Goal: Information Seeking & Learning: Learn about a topic

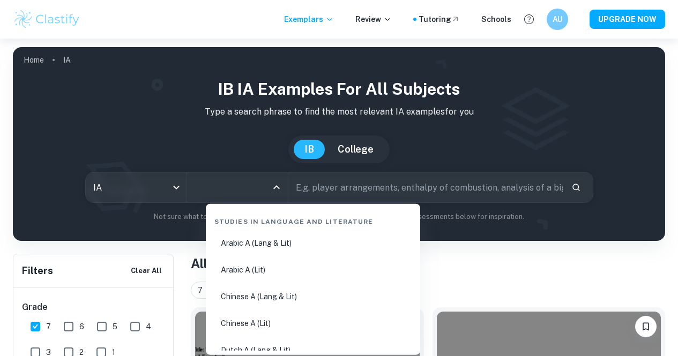
scroll to position [54, 0]
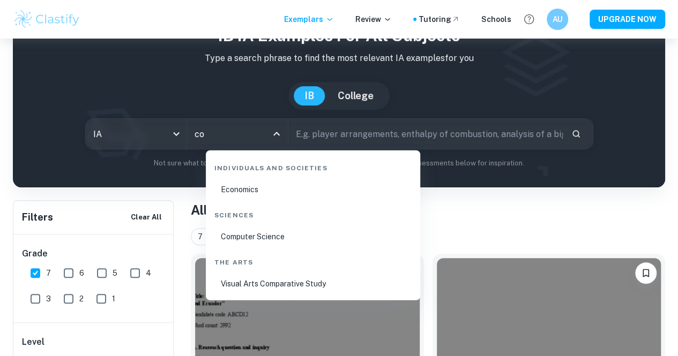
type input "com"
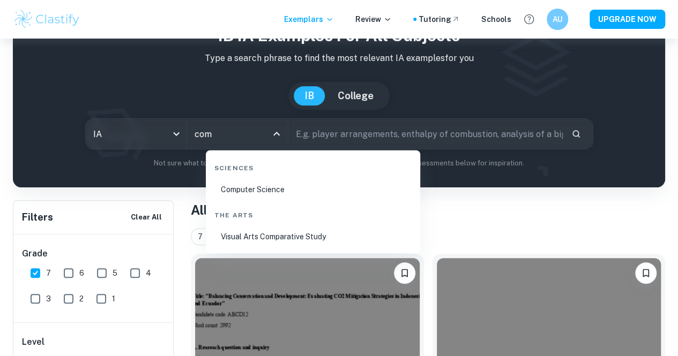
click at [257, 194] on li "Computer Science" at bounding box center [313, 189] width 206 height 25
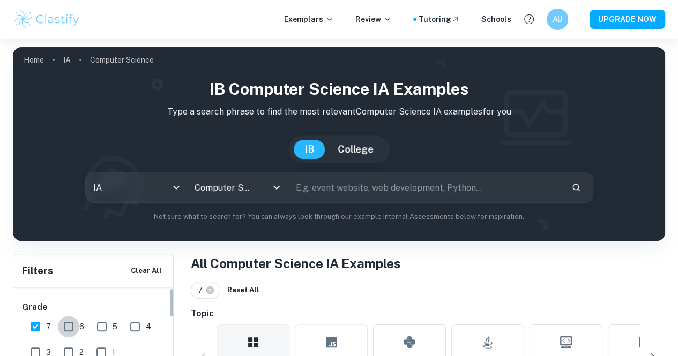
click at [73, 321] on input "6" at bounding box center [68, 326] width 21 height 21
checkbox input "true"
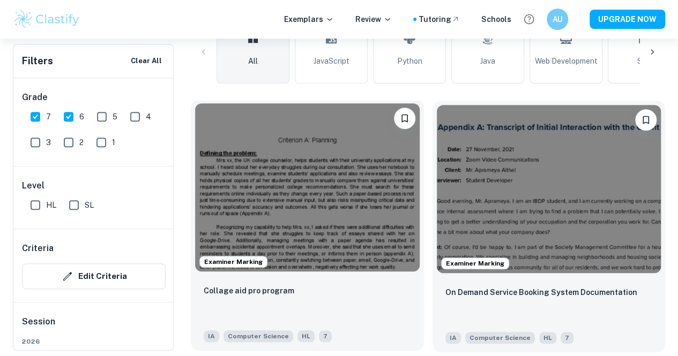
scroll to position [321, 0]
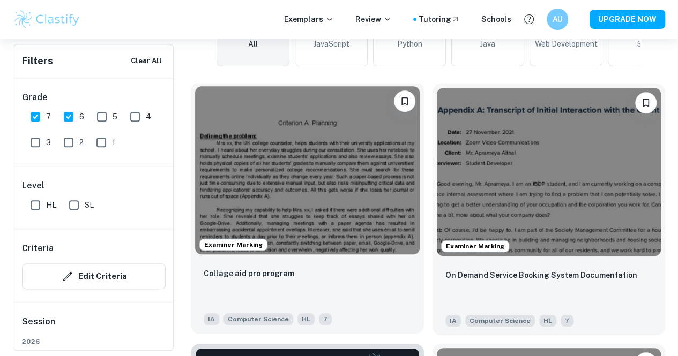
click at [291, 175] on img at bounding box center [307, 170] width 224 height 168
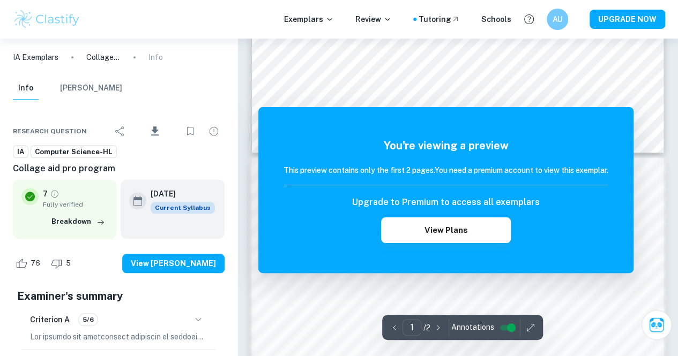
scroll to position [536, 0]
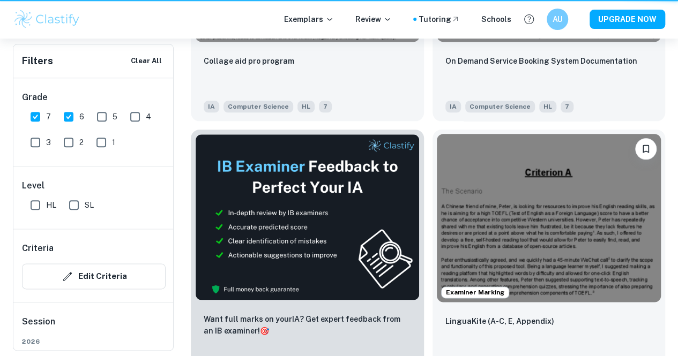
scroll to position [321, 0]
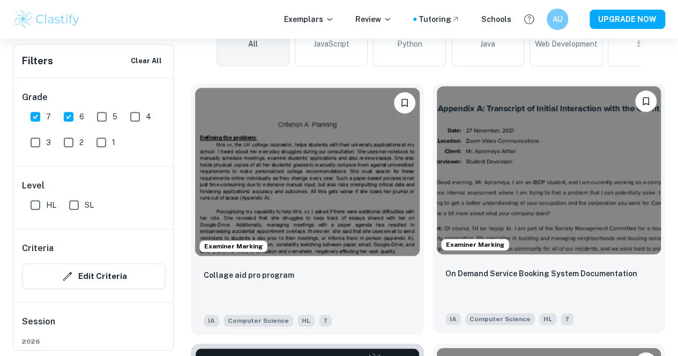
click at [455, 147] on img at bounding box center [549, 170] width 224 height 168
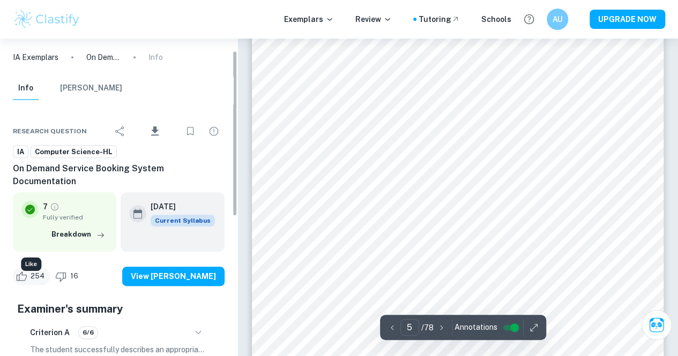
scroll to position [107, 0]
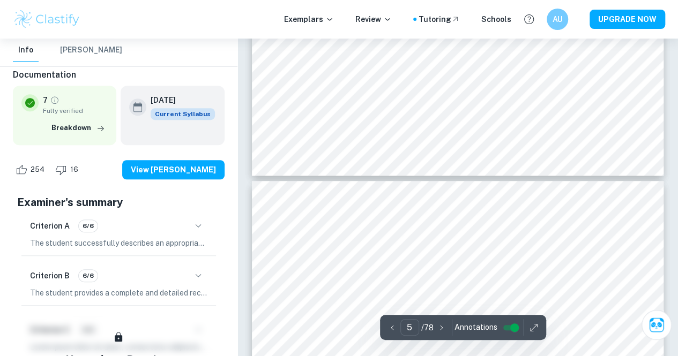
type input "4"
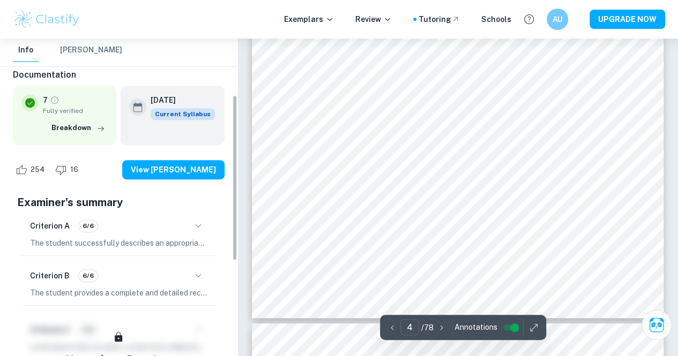
scroll to position [2142, 0]
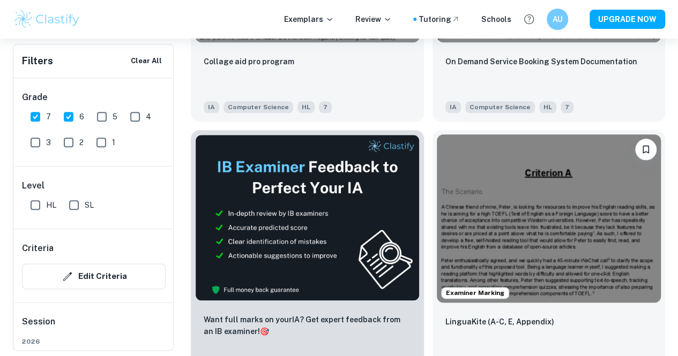
scroll to position [536, 0]
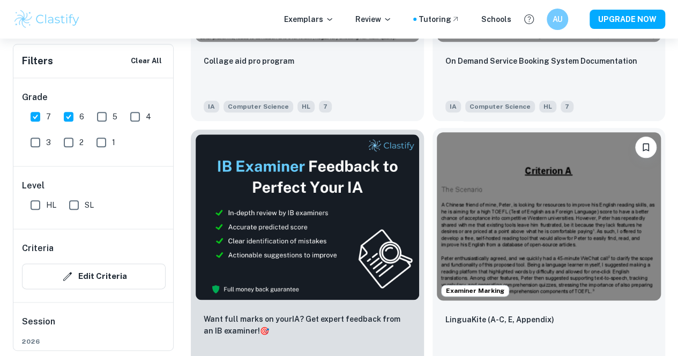
click at [437, 132] on img at bounding box center [549, 216] width 224 height 168
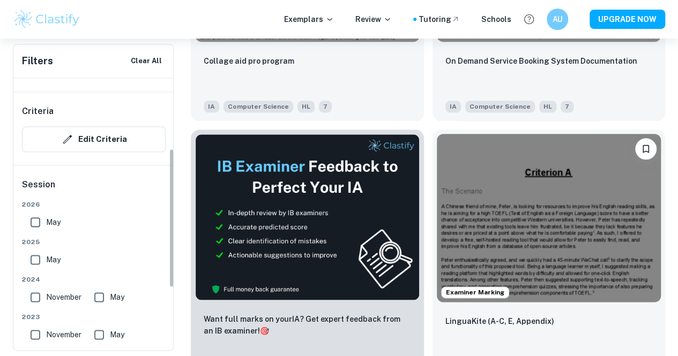
scroll to position [161, 0]
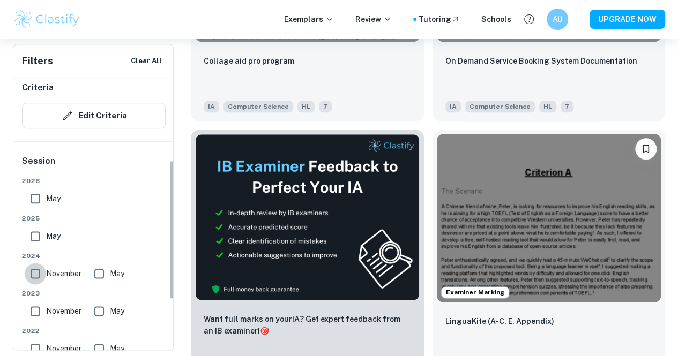
click at [43, 269] on input "November" at bounding box center [35, 273] width 21 height 21
checkbox input "true"
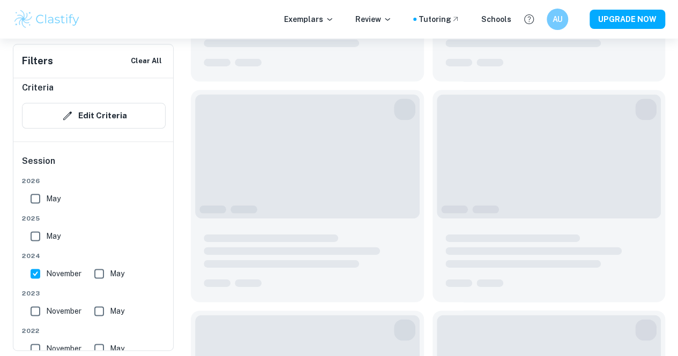
click at [105, 265] on div "[DATE] [DATE] [DATE] May [DATE] May [DATE] May [DATE] May Other Other" at bounding box center [94, 307] width 144 height 262
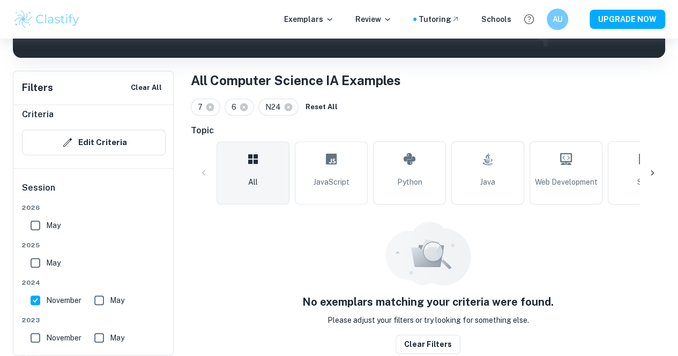
scroll to position [180, 0]
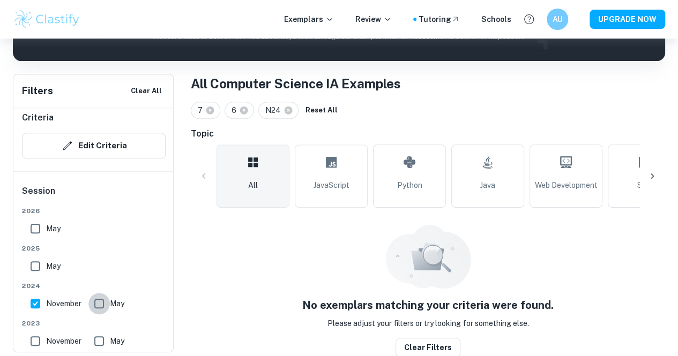
click at [97, 305] on input "May" at bounding box center [98, 303] width 21 height 21
checkbox input "true"
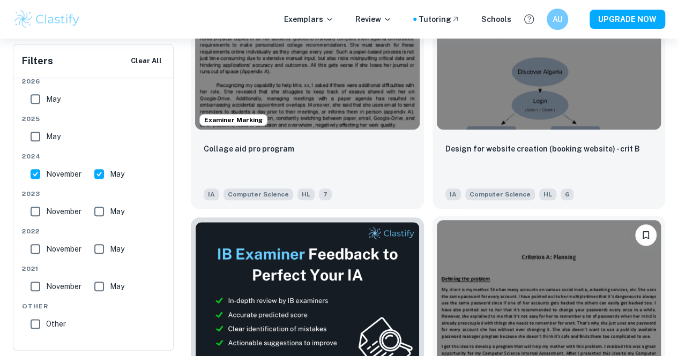
scroll to position [341, 0]
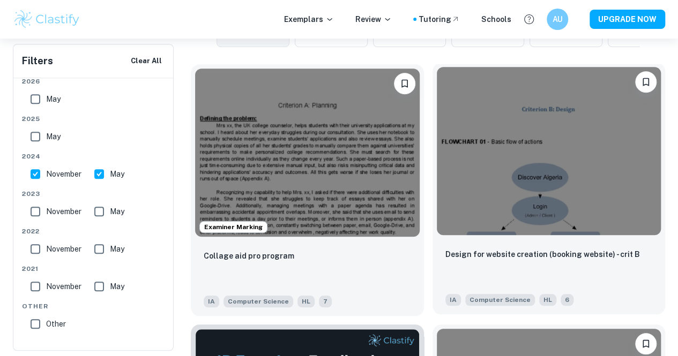
click at [449, 154] on img at bounding box center [549, 151] width 224 height 168
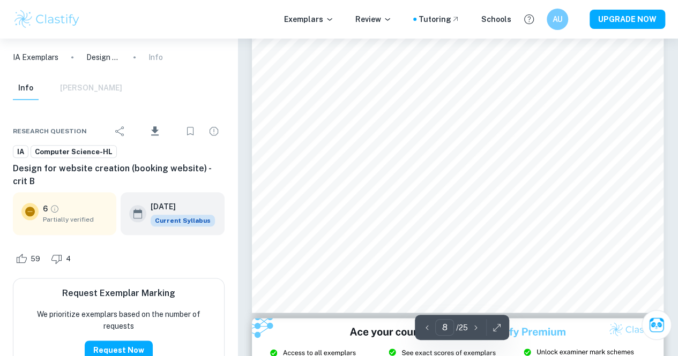
scroll to position [4821, 0]
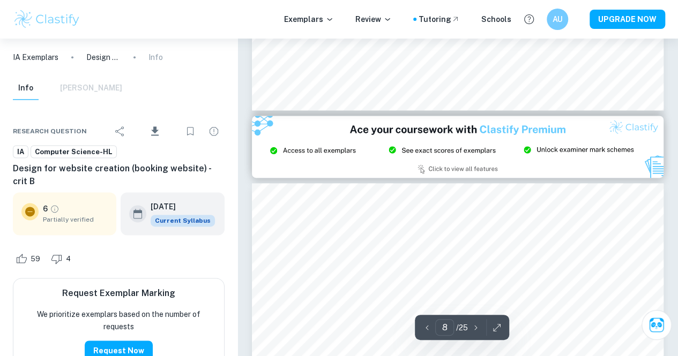
type input "9"
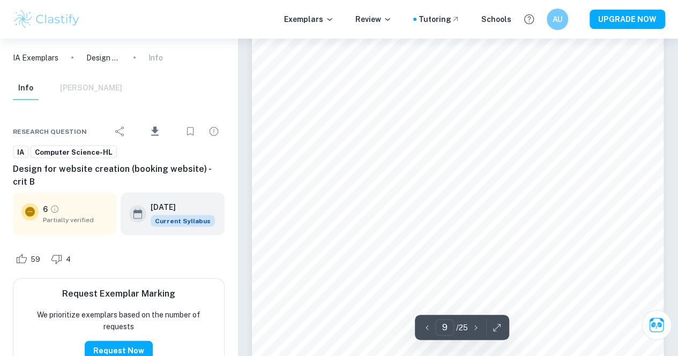
scroll to position [5195, 0]
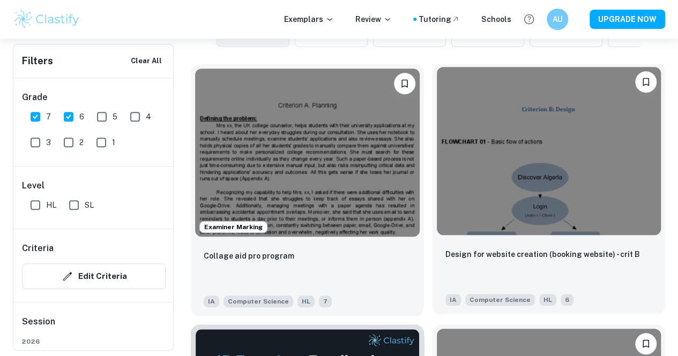
scroll to position [501, 0]
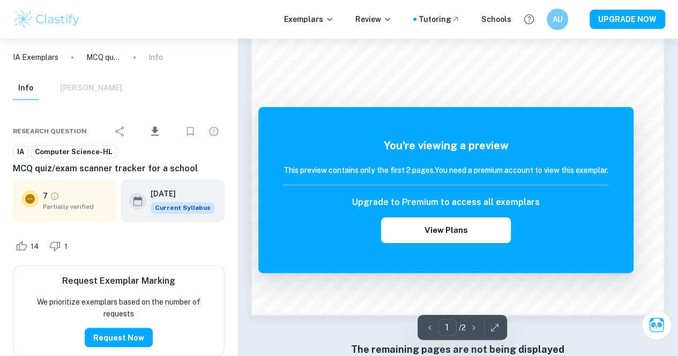
scroll to position [836, 0]
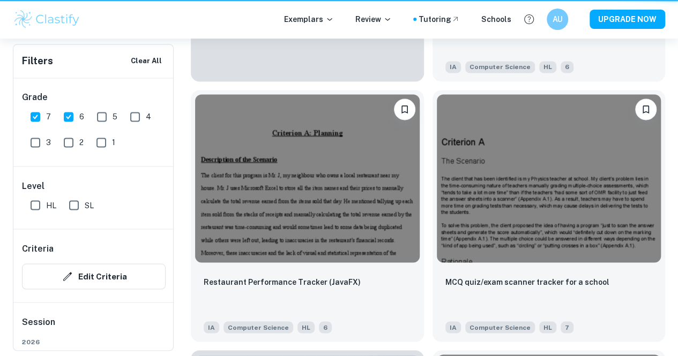
scroll to position [501, 0]
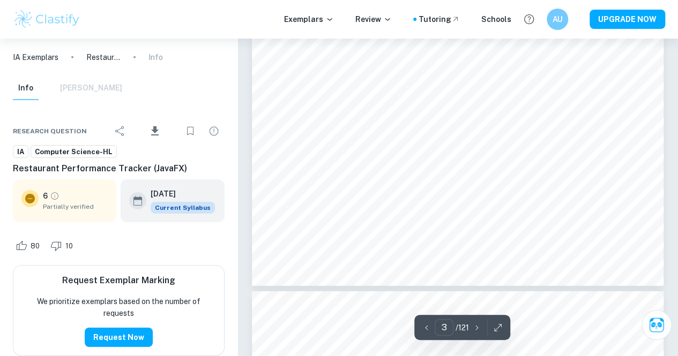
type input "4"
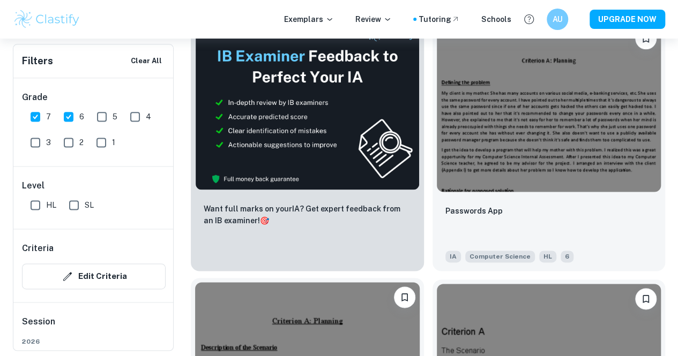
scroll to position [694, 0]
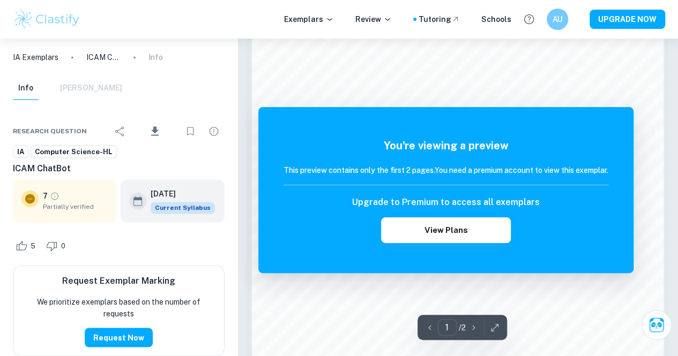
scroll to position [836, 0]
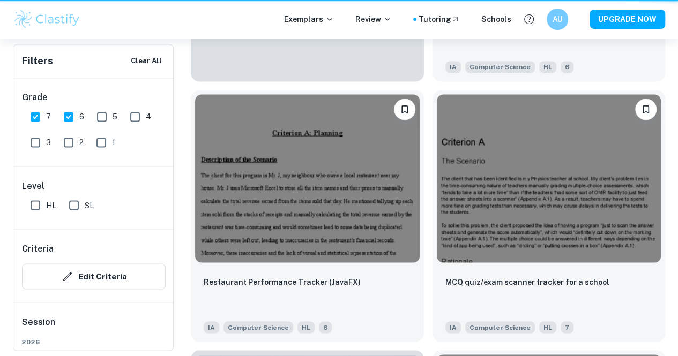
scroll to position [694, 0]
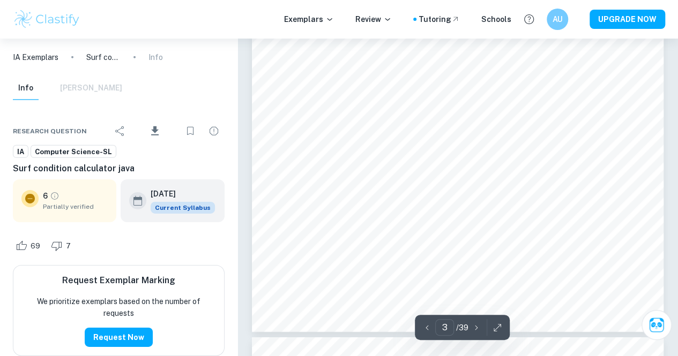
scroll to position [1928, 0]
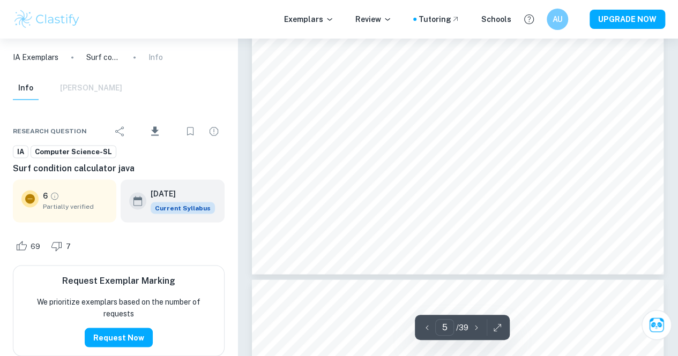
type input "6"
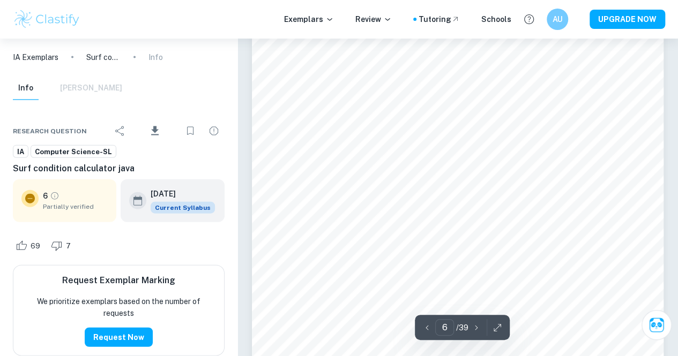
scroll to position [3481, 0]
